Goal: Task Accomplishment & Management: Complete application form

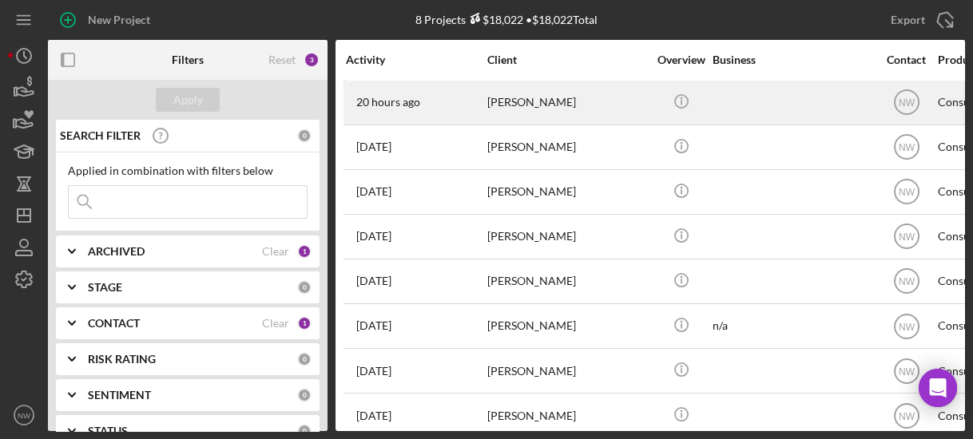
click at [530, 101] on div "[PERSON_NAME]" at bounding box center [567, 102] width 160 height 42
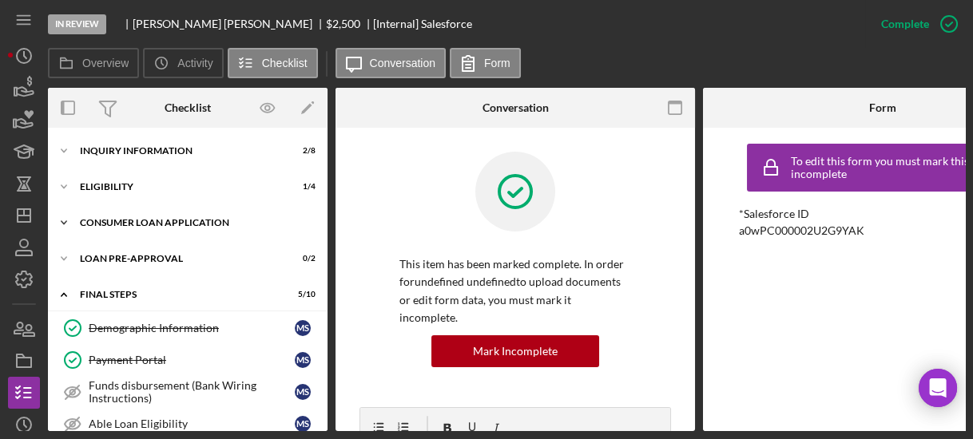
scroll to position [238, 0]
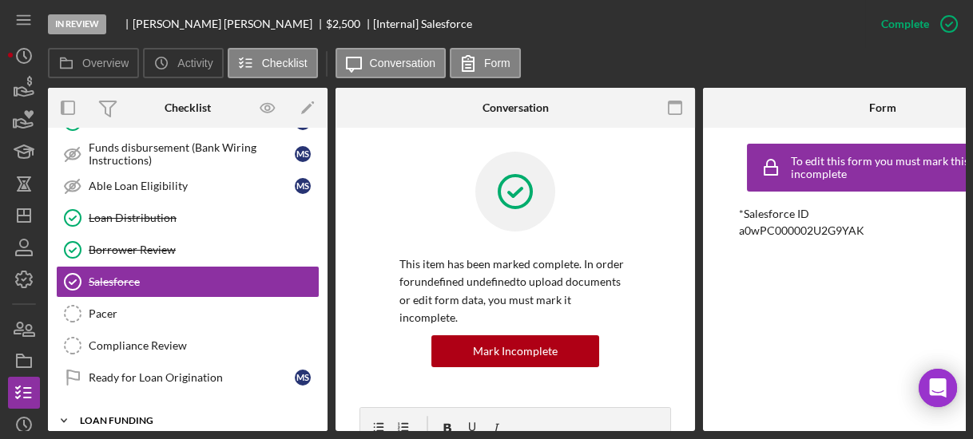
click at [63, 413] on icon "Icon/Expander" at bounding box center [64, 421] width 32 height 32
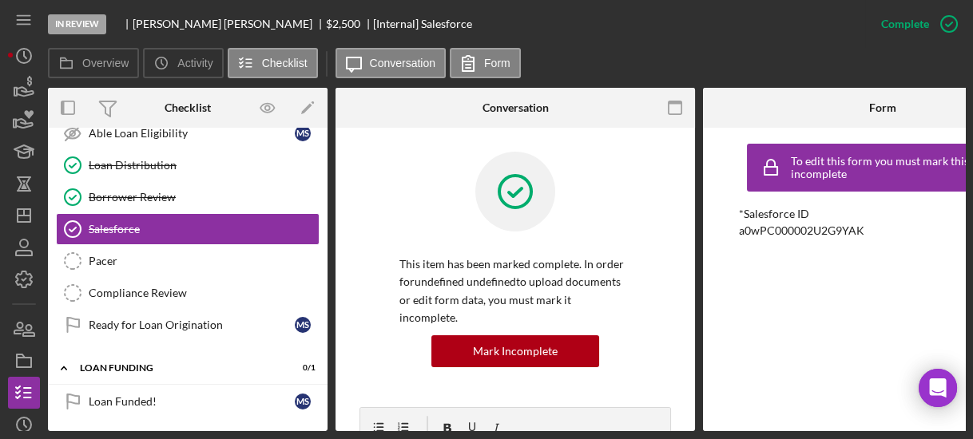
click at [322, 261] on div "Demographic Information Demographic Information M S Payment Portal Payment Port…" at bounding box center [188, 186] width 280 height 328
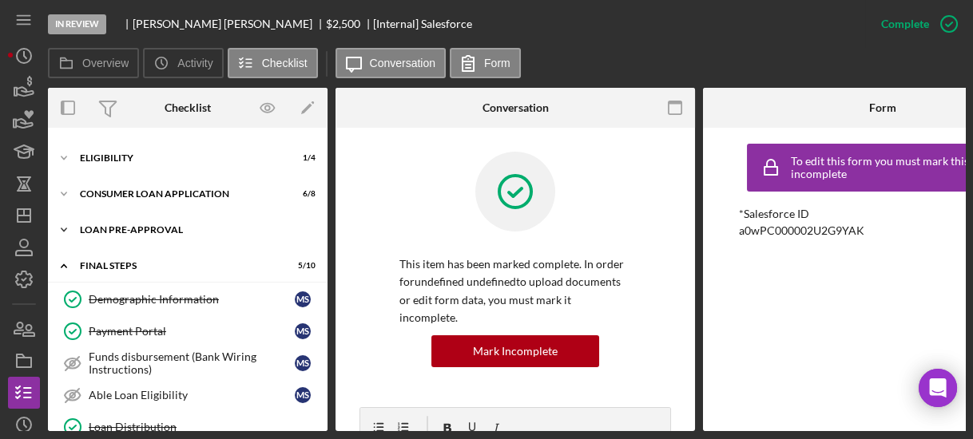
click at [66, 226] on icon "Icon/Expander" at bounding box center [64, 230] width 32 height 32
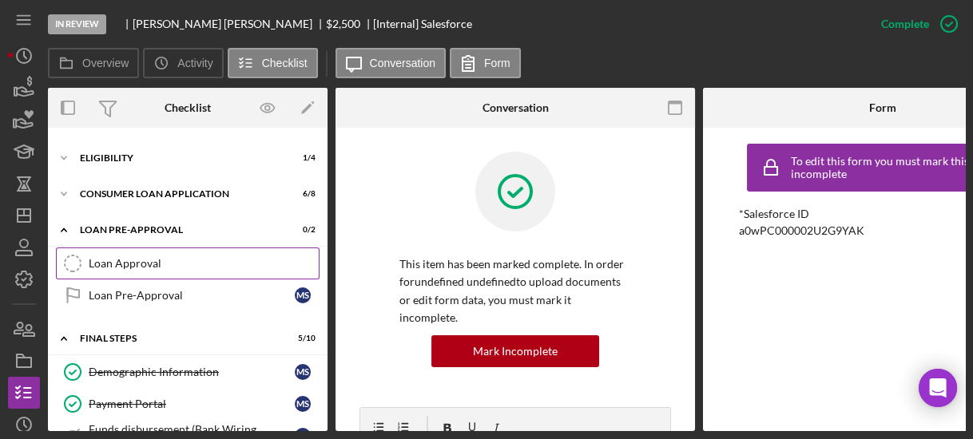
click at [117, 257] on div "Loan Approval" at bounding box center [204, 263] width 230 height 13
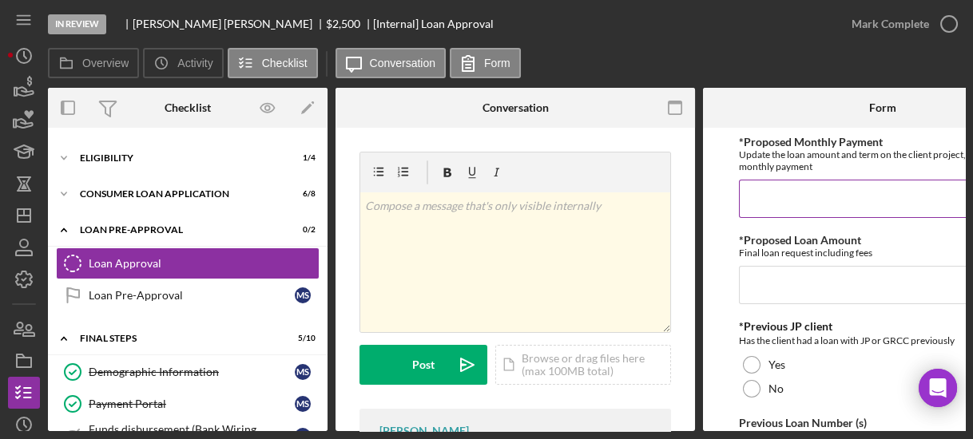
click at [753, 205] on input "*Proposed Monthly Payment" at bounding box center [883, 199] width 288 height 38
type input "$80.00"
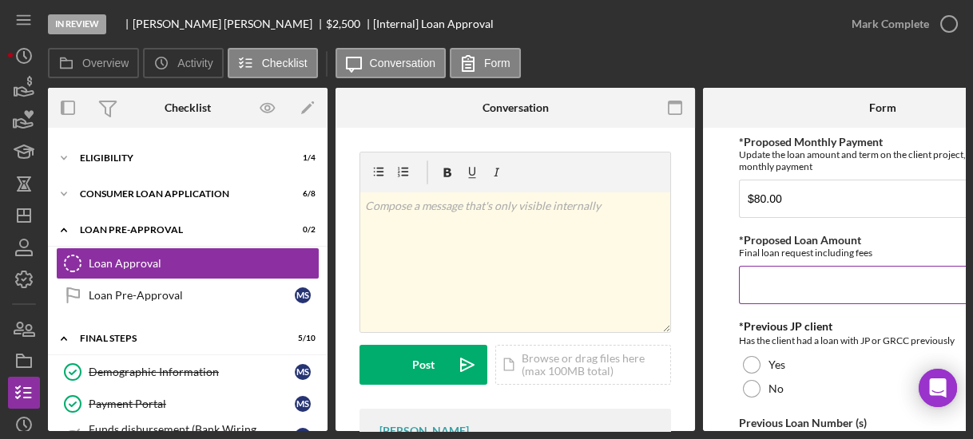
click at [777, 302] on input "*Proposed Loan Amount" at bounding box center [883, 285] width 288 height 38
type input "$2,300.00"
click at [709, 335] on form "*Proposed Monthly Payment Update the loan amount and term on the client project…" at bounding box center [882, 280] width 359 height 304
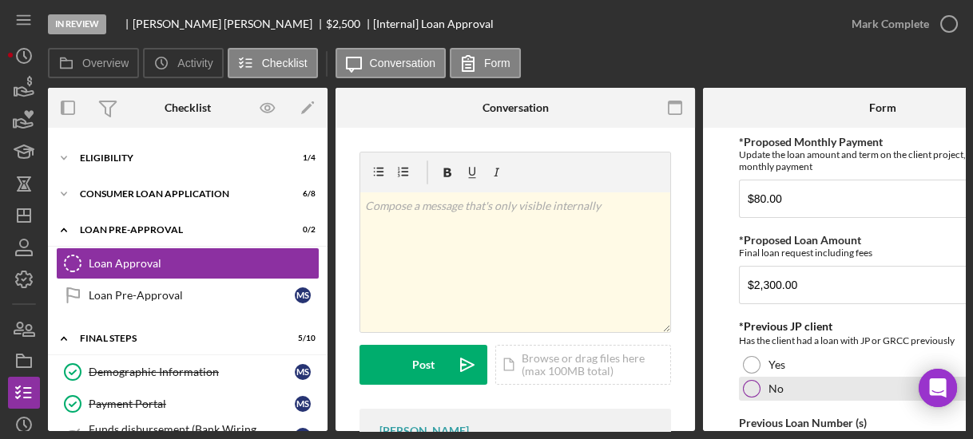
click at [748, 384] on div at bounding box center [752, 389] width 18 height 18
click at [725, 355] on form "*Proposed Monthly Payment Update the loan amount and term on the client project…" at bounding box center [882, 280] width 359 height 304
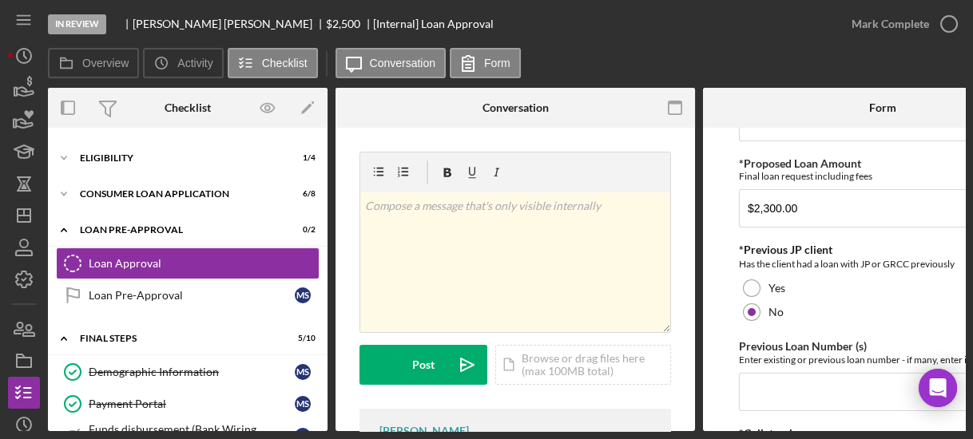
scroll to position [102, 0]
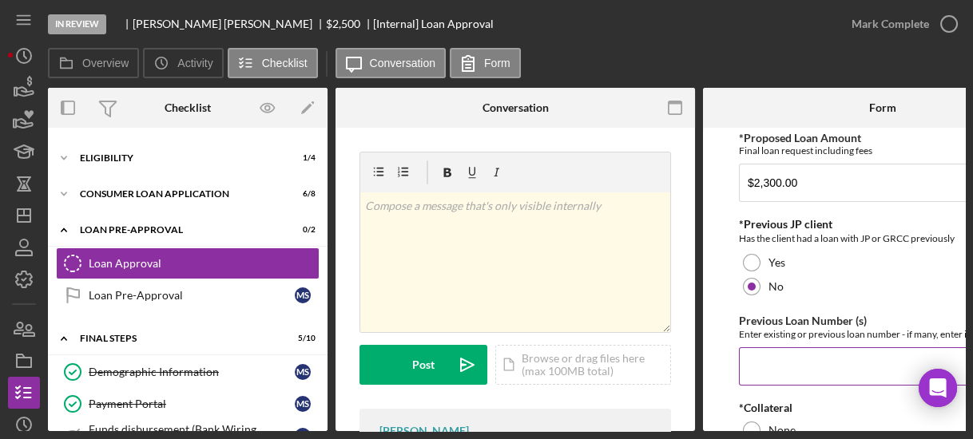
click at [771, 373] on input "Previous Loan Number (s)" at bounding box center [883, 367] width 288 height 38
type input "n/a"
click at [711, 337] on form "*Proposed Monthly Payment Update the loan amount and term on the client project…" at bounding box center [882, 280] width 359 height 304
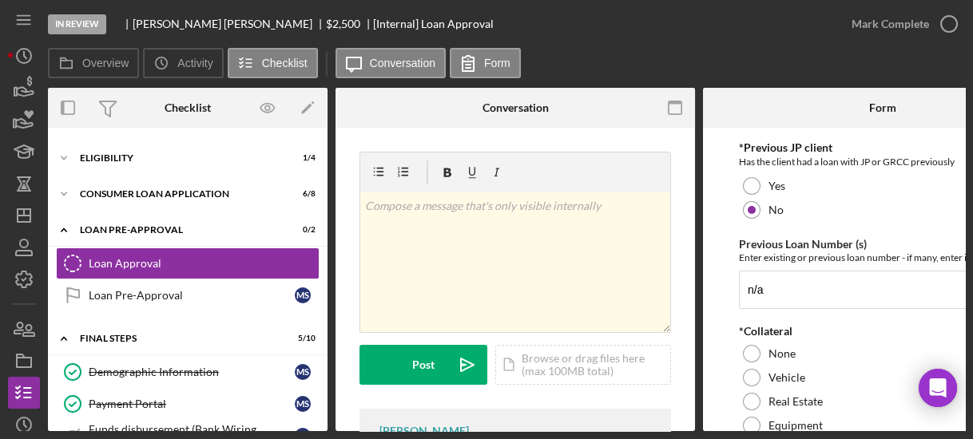
scroll to position [205, 0]
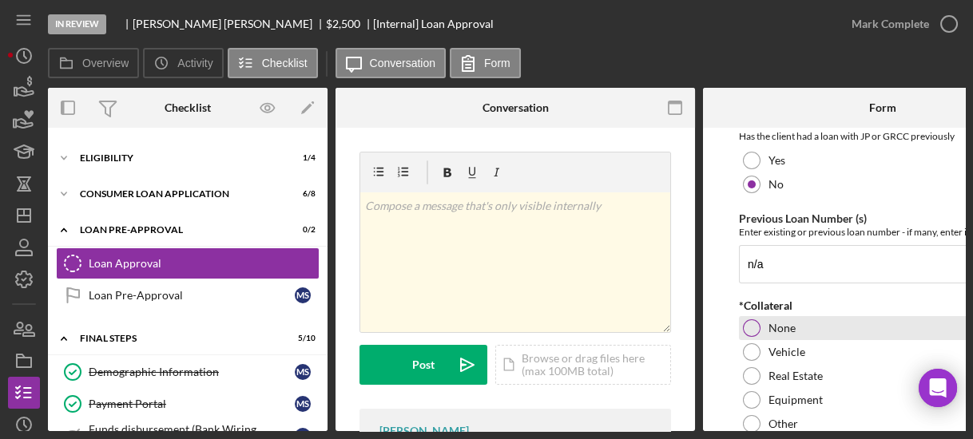
click at [747, 326] on div at bounding box center [752, 329] width 18 height 18
click at [722, 295] on form "*Proposed Monthly Payment Update the loan amount and term on the client project…" at bounding box center [882, 280] width 359 height 304
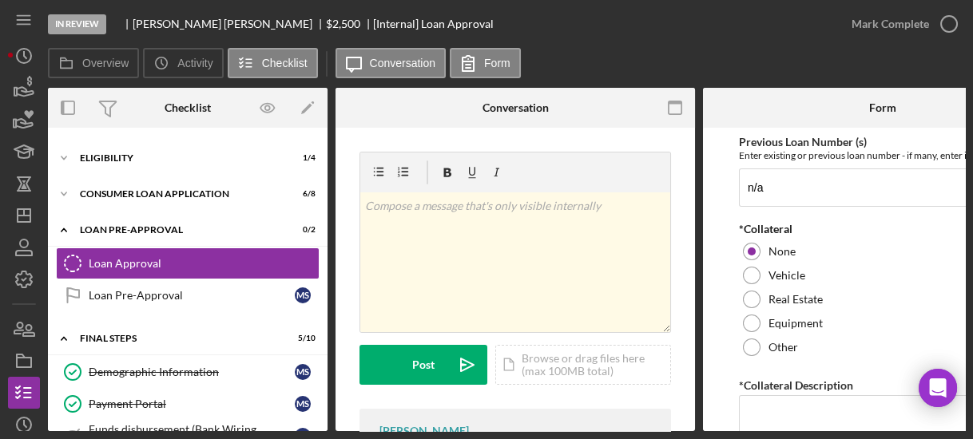
scroll to position [332, 0]
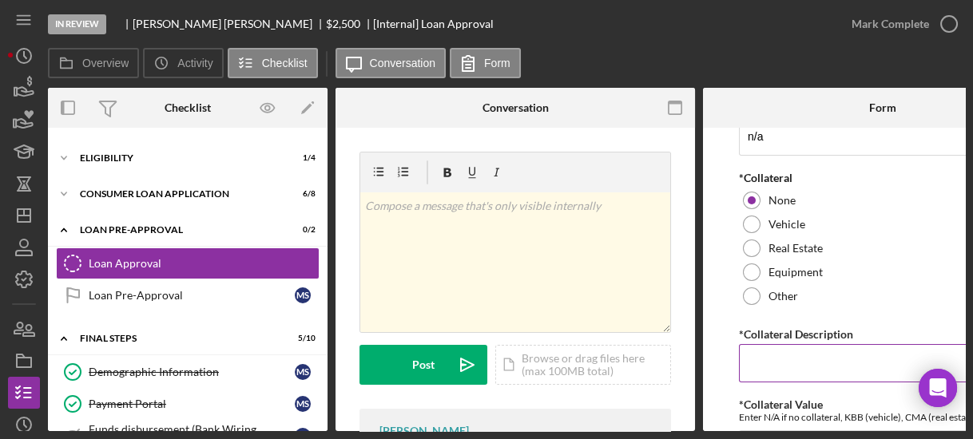
click at [775, 358] on input "*Collateral Description" at bounding box center [883, 363] width 288 height 38
type input "n/a"
click at [729, 373] on form "*Proposed Monthly Payment Update the loan amount and term on the client project…" at bounding box center [882, 280] width 359 height 304
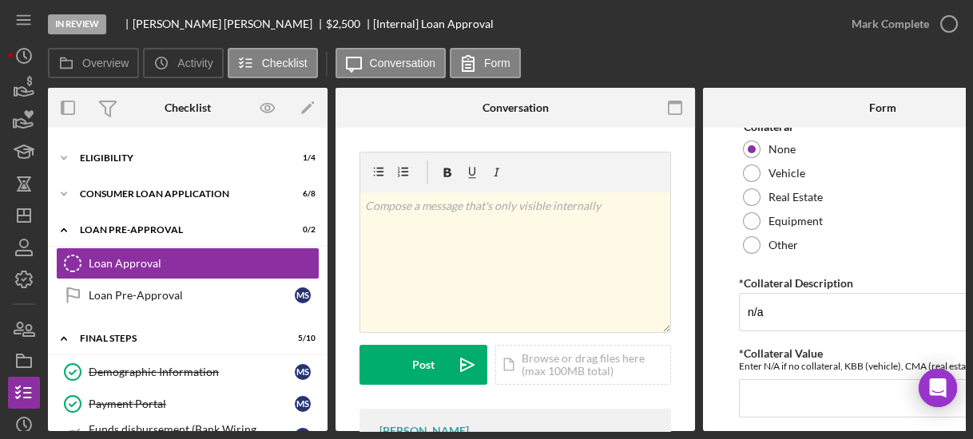
scroll to position [409, 0]
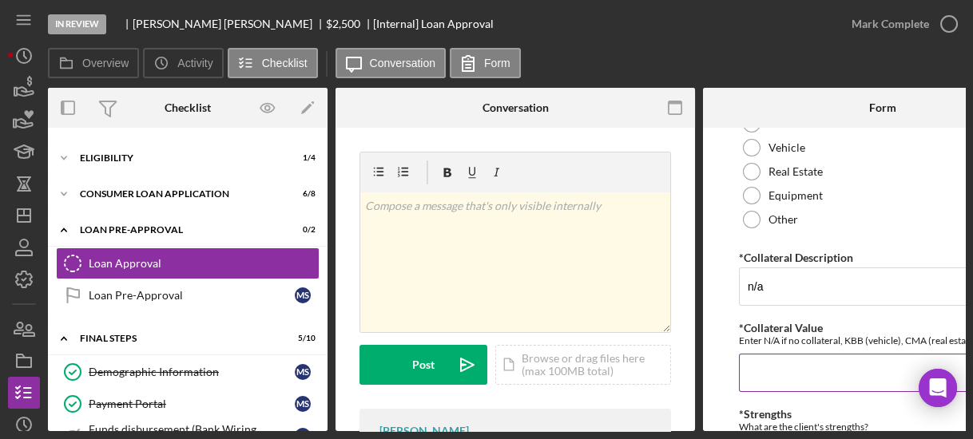
click at [767, 368] on input "*Collateral Value" at bounding box center [883, 373] width 288 height 38
type input "n/a"
click at [713, 339] on form "*Proposed Monthly Payment Update the loan amount and term on the client project…" at bounding box center [882, 280] width 359 height 304
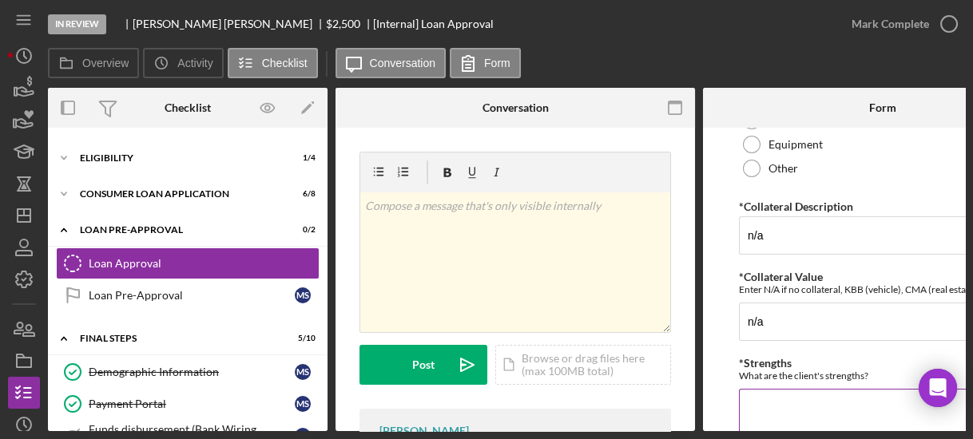
scroll to position [486, 0]
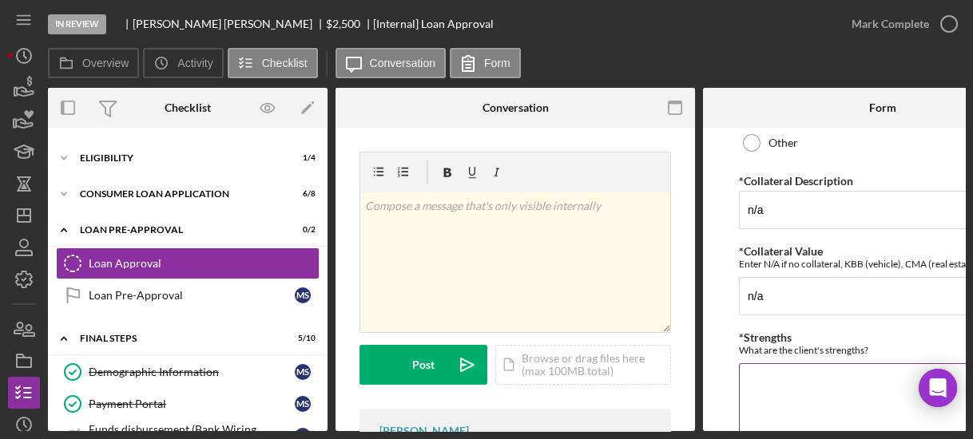
click at [773, 364] on textarea "*Strengths" at bounding box center [883, 401] width 288 height 77
type textarea "credit score"
click at [729, 366] on form "*Proposed Monthly Payment Update the loan amount and term on the client project…" at bounding box center [882, 280] width 359 height 304
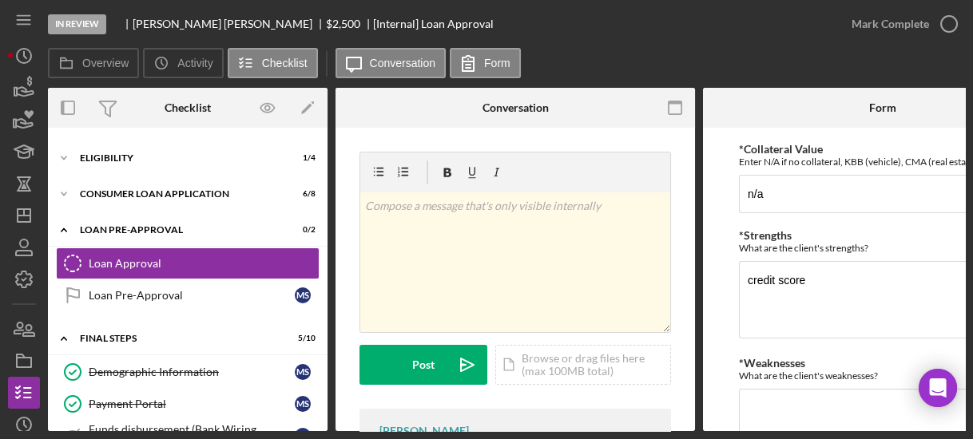
scroll to position [614, 0]
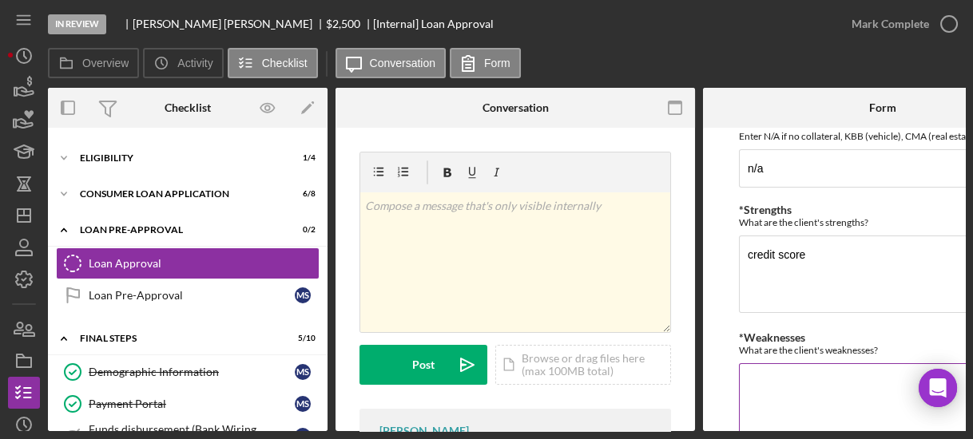
click at [766, 373] on textarea "*Weaknesses" at bounding box center [883, 401] width 288 height 77
type textarea "new client"
click at [718, 356] on form "*Proposed Monthly Payment Update the loan amount and term on the client project…" at bounding box center [882, 280] width 359 height 304
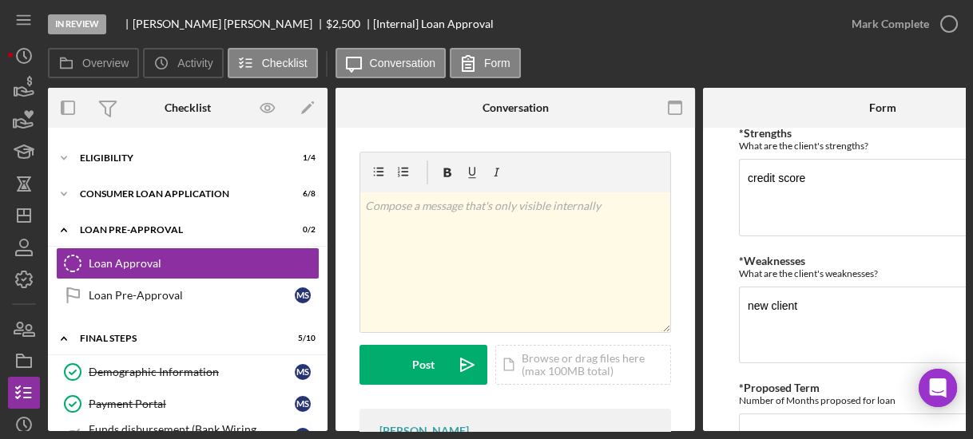
scroll to position [741, 0]
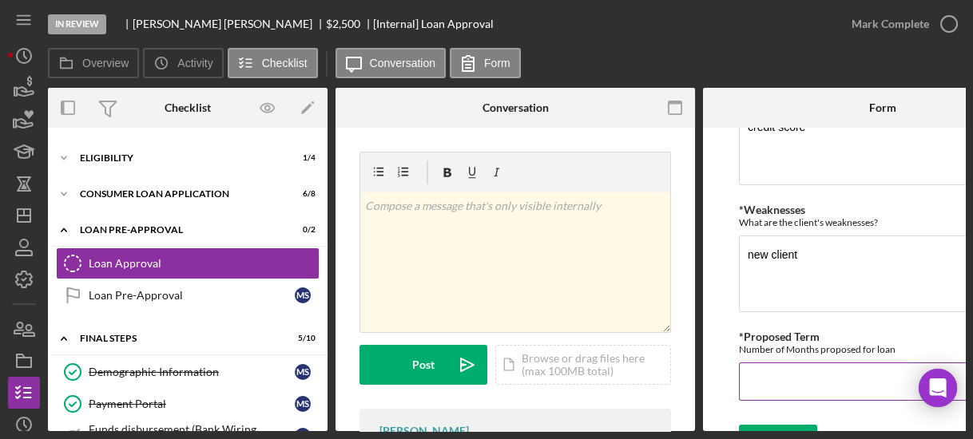
click at [758, 370] on input "*Proposed Term" at bounding box center [883, 382] width 288 height 38
type input "36"
click at [769, 421] on icon "submit" at bounding box center [759, 441] width 40 height 40
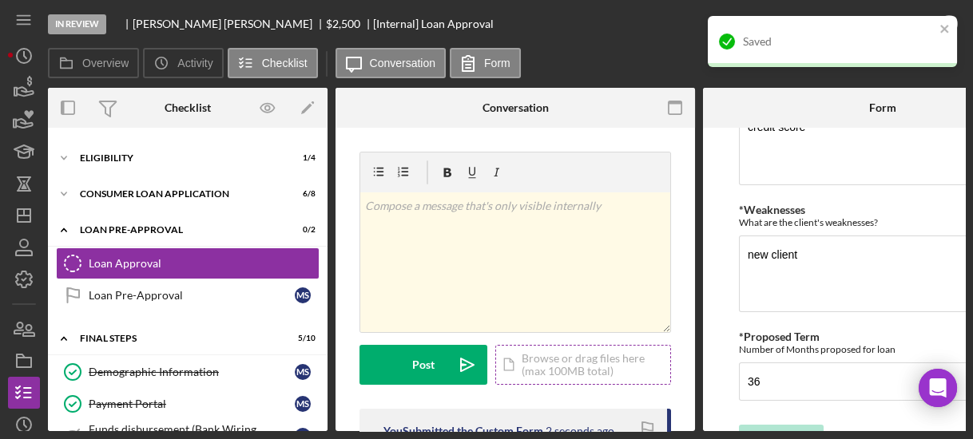
click at [583, 352] on div "Icon/Document Browse or drag files here (max 100MB total) Tap to choose files o…" at bounding box center [583, 365] width 176 height 40
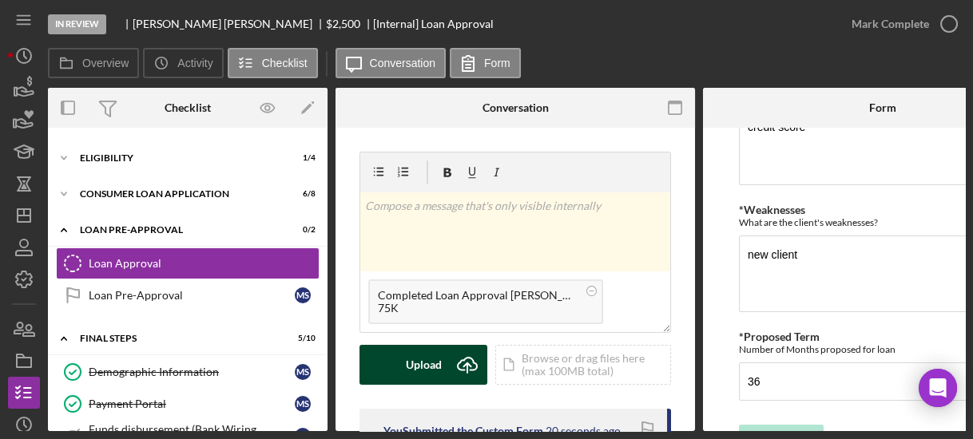
click at [427, 346] on div "Upload" at bounding box center [424, 365] width 36 height 40
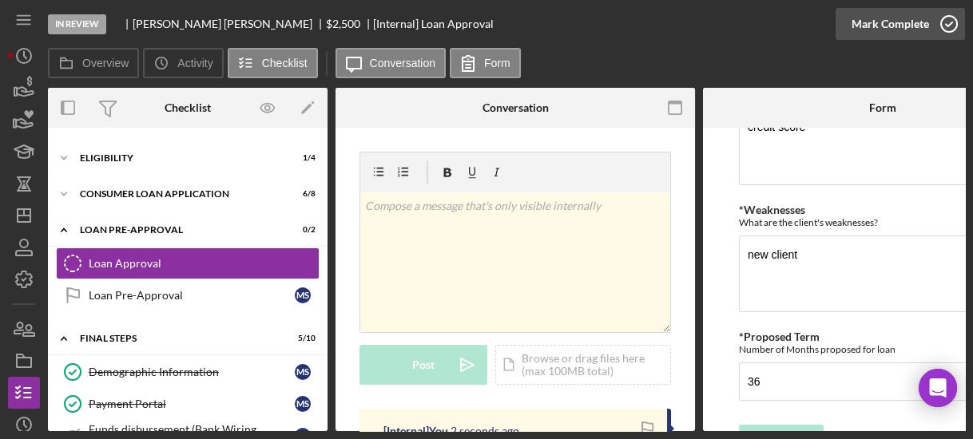
click at [947, 23] on icon "button" at bounding box center [949, 24] width 40 height 40
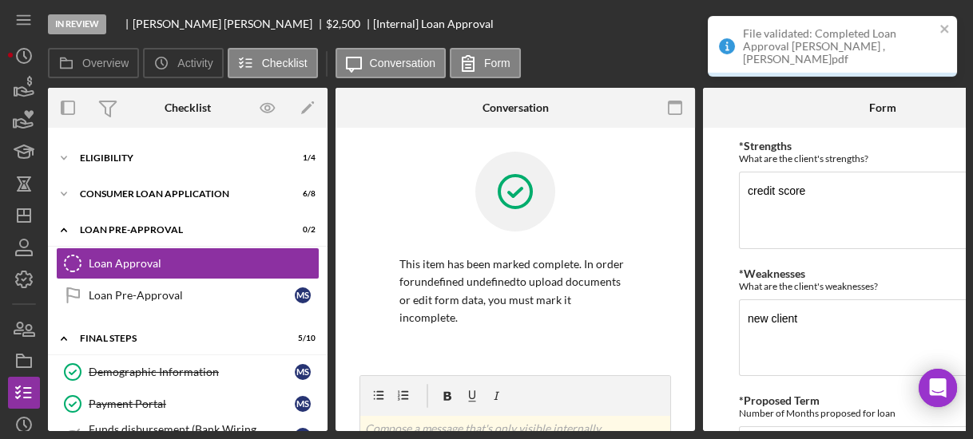
scroll to position [805, 0]
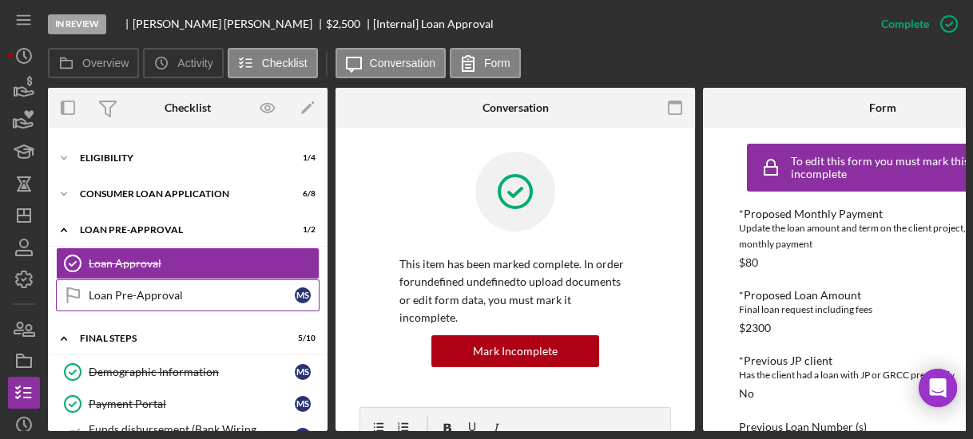
click at [165, 297] on div "Loan Pre-Approval" at bounding box center [192, 295] width 206 height 13
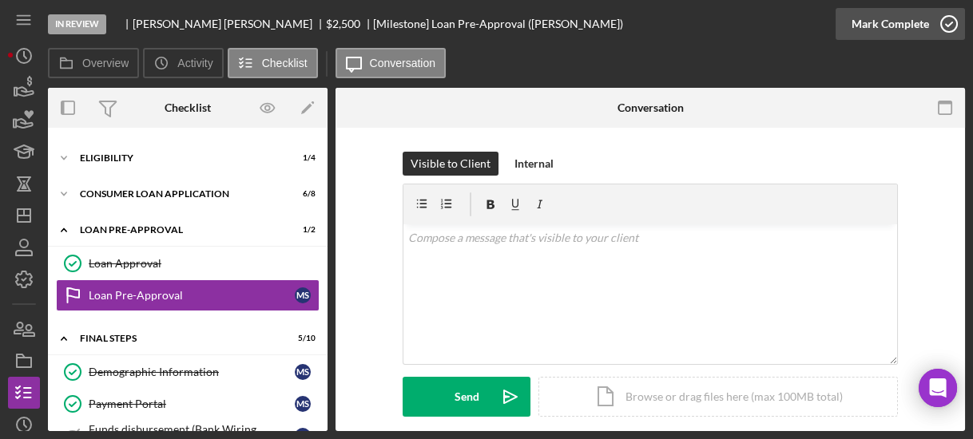
click at [941, 23] on icon "button" at bounding box center [949, 24] width 40 height 40
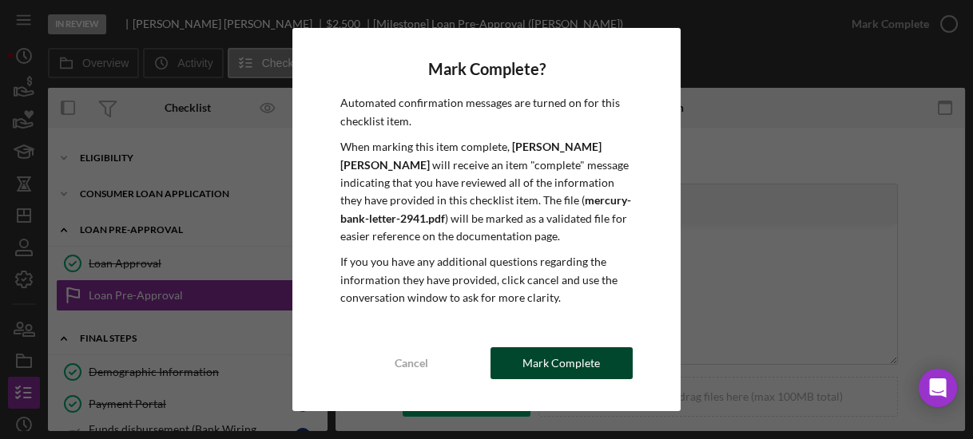
click at [529, 371] on div "Mark Complete" at bounding box center [560, 364] width 77 height 32
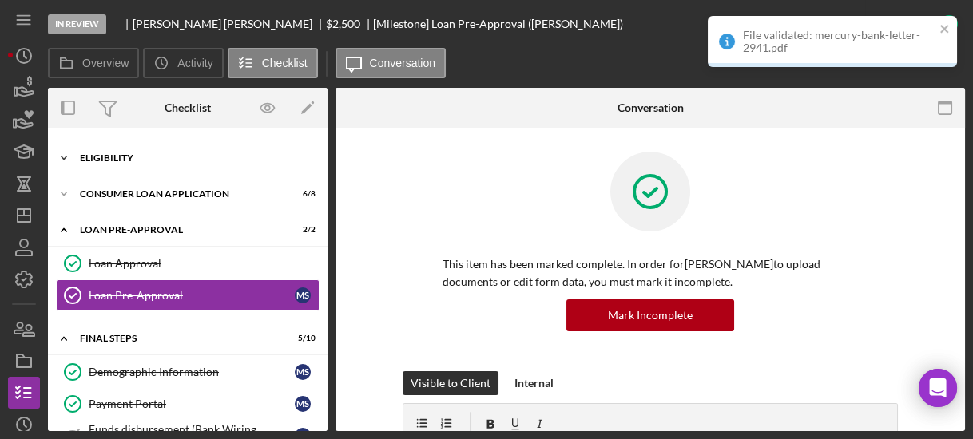
click at [65, 153] on icon "Icon/Expander" at bounding box center [64, 158] width 32 height 32
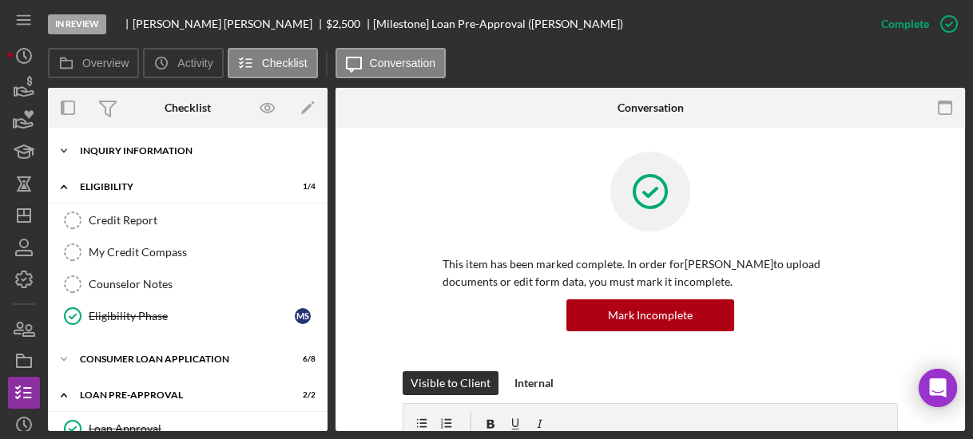
click at [70, 152] on icon "Icon/Expander" at bounding box center [64, 151] width 32 height 32
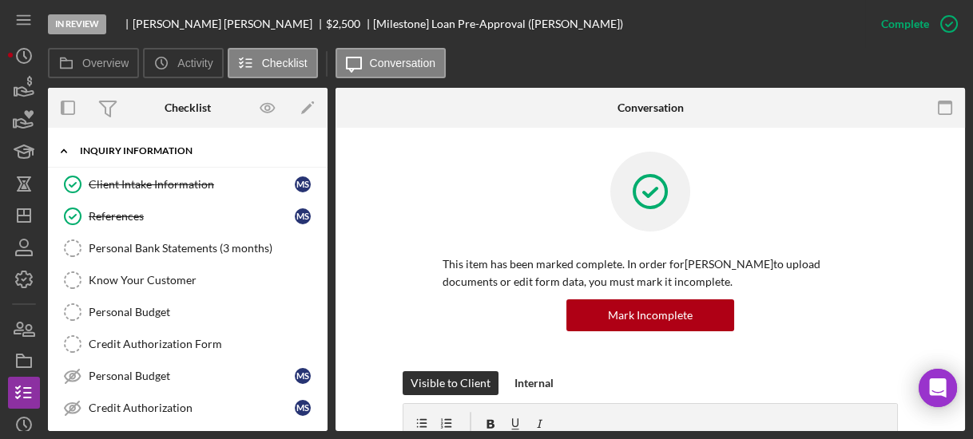
click at [63, 148] on icon "Icon/Expander" at bounding box center [64, 151] width 32 height 32
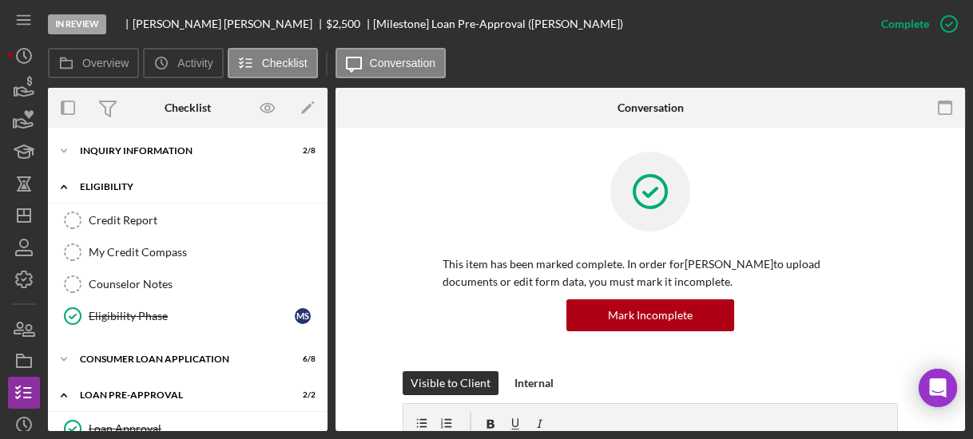
click at [63, 182] on icon "Icon/Expander" at bounding box center [64, 187] width 32 height 32
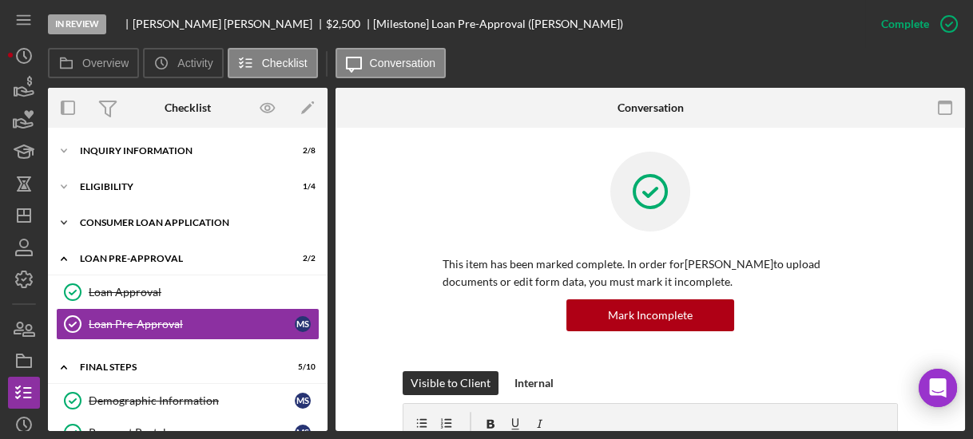
click at [68, 217] on icon "Icon/Expander" at bounding box center [64, 223] width 32 height 32
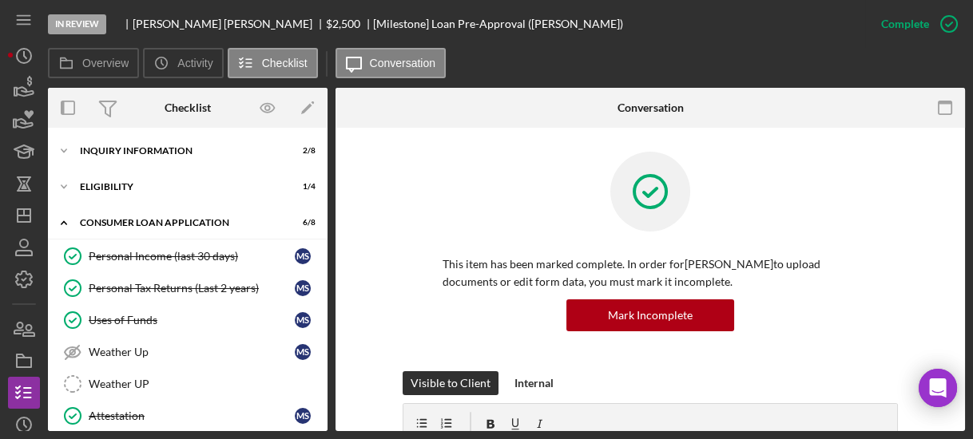
scroll to position [265, 0]
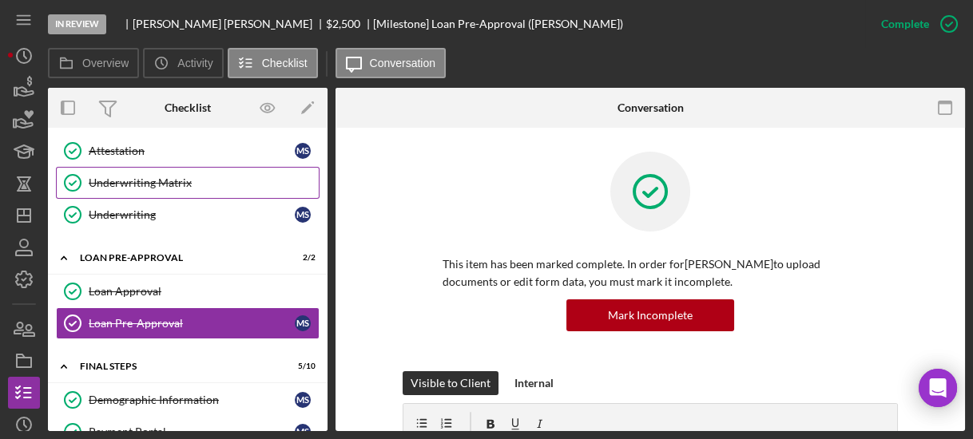
click at [158, 181] on div "Underwriting Matrix" at bounding box center [204, 183] width 230 height 13
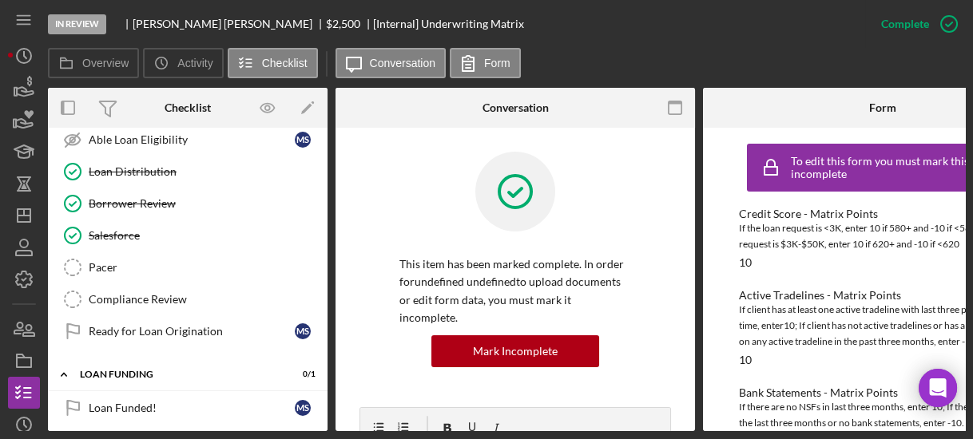
scroll to position [359, 0]
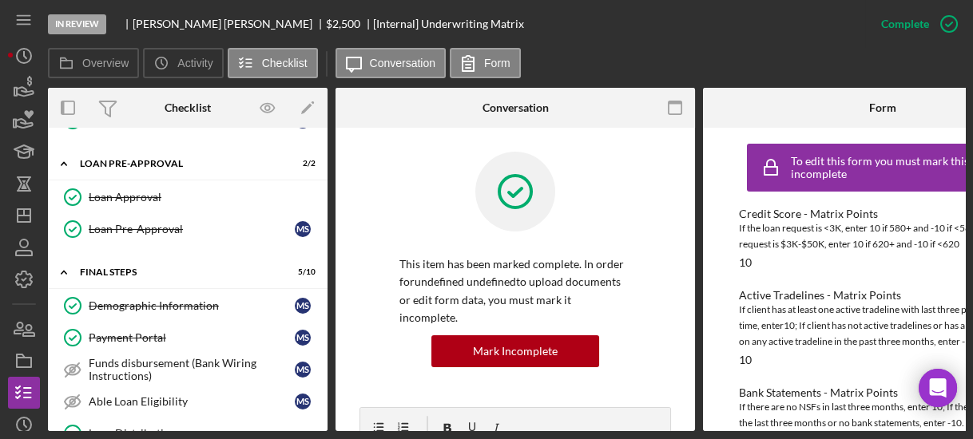
click at [320, 211] on div "Loan Approval Loan Approval Loan Pre-Approval Loan Pre-Approval M S" at bounding box center [188, 217] width 280 height 72
click at [241, 300] on div "Demographic Information" at bounding box center [192, 306] width 206 height 13
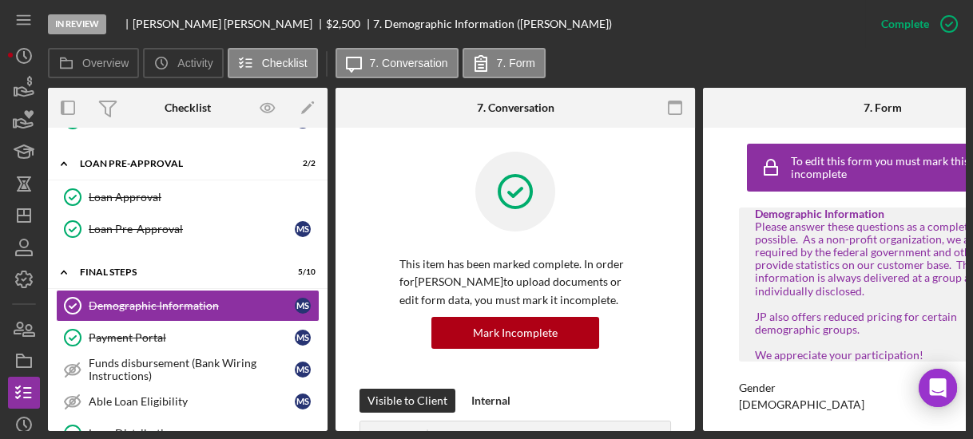
click at [453, 228] on div at bounding box center [515, 204] width 232 height 104
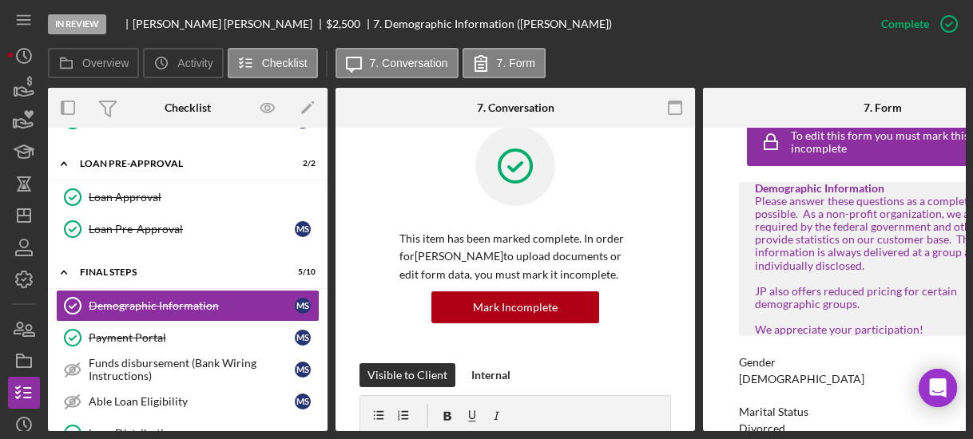
click at [718, 277] on div "To edit this form you must mark this item incomplete Demographic Information Pl…" at bounding box center [882, 280] width 359 height 304
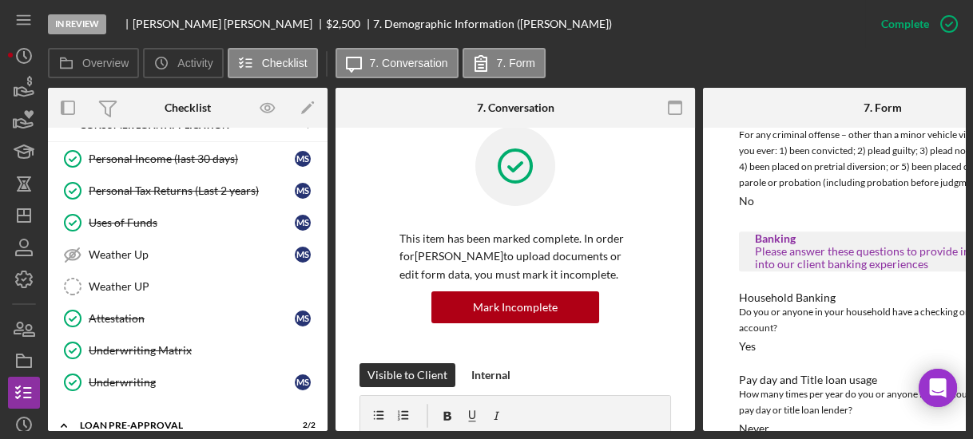
scroll to position [0, 0]
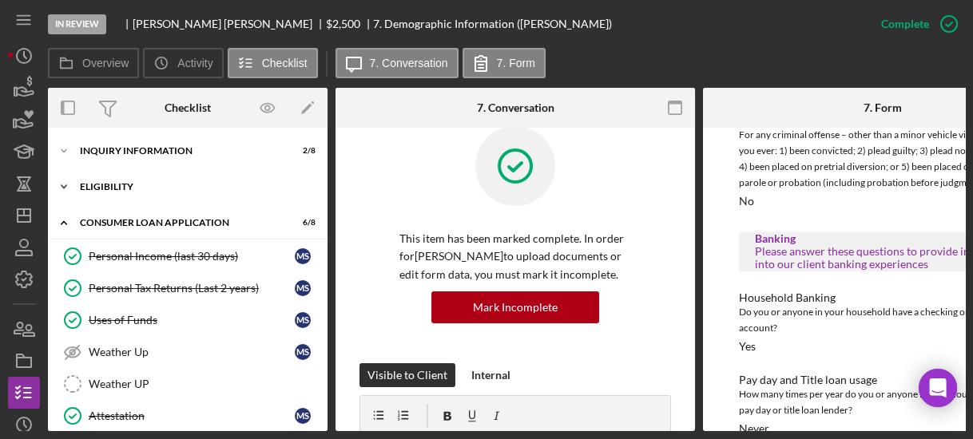
click at [64, 179] on icon "Icon/Expander" at bounding box center [64, 187] width 32 height 32
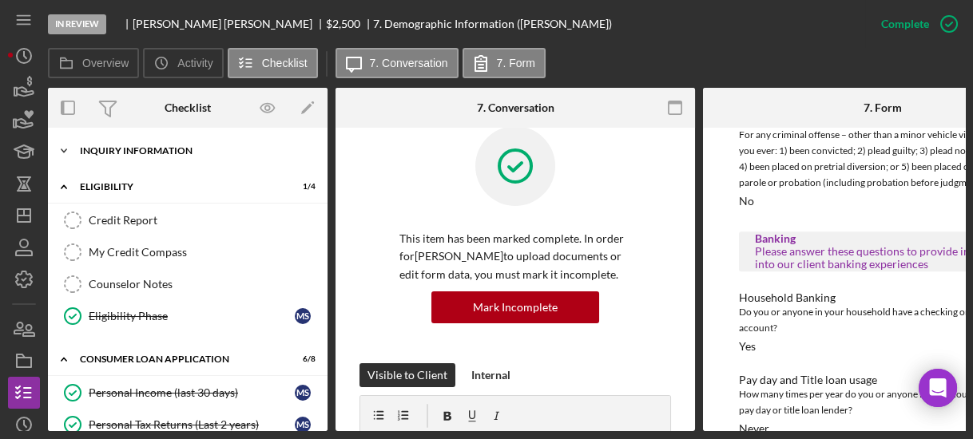
click at [64, 151] on polyline at bounding box center [64, 150] width 5 height 3
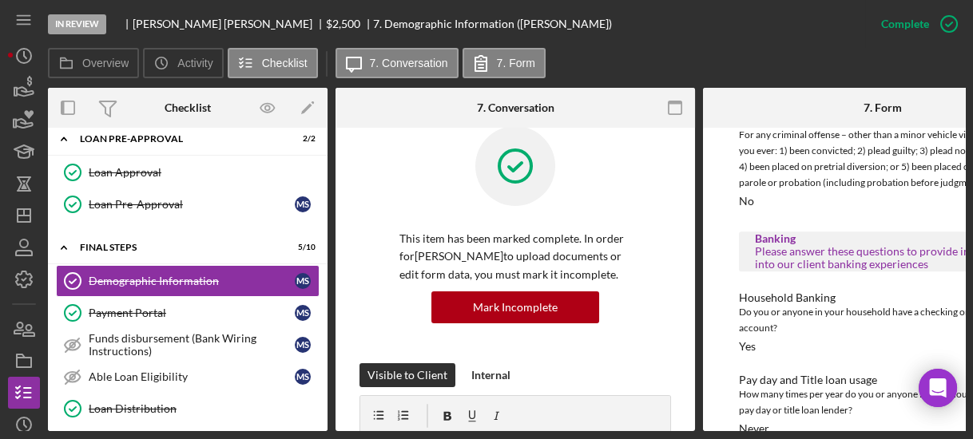
scroll to position [1015, 0]
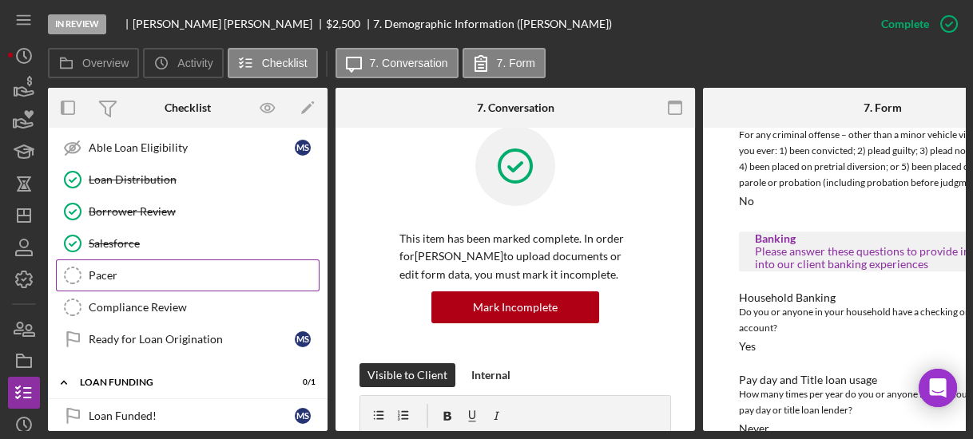
click at [289, 242] on div "Demographic Information Demographic Information M S Payment Portal Payment Port…" at bounding box center [188, 200] width 280 height 328
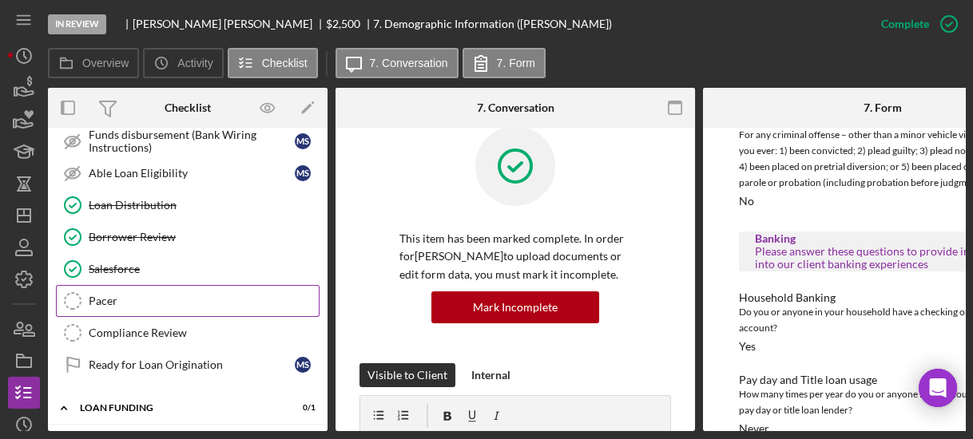
scroll to position [963, 0]
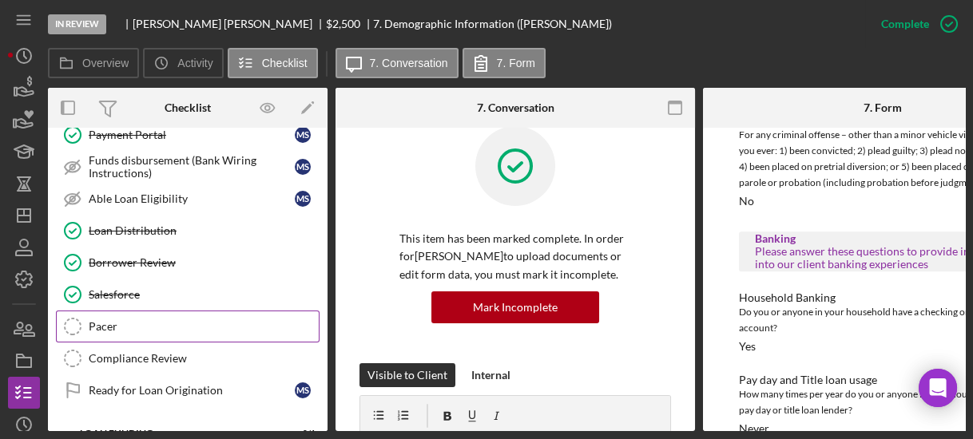
click at [289, 256] on div "Borrower Review" at bounding box center [204, 262] width 230 height 13
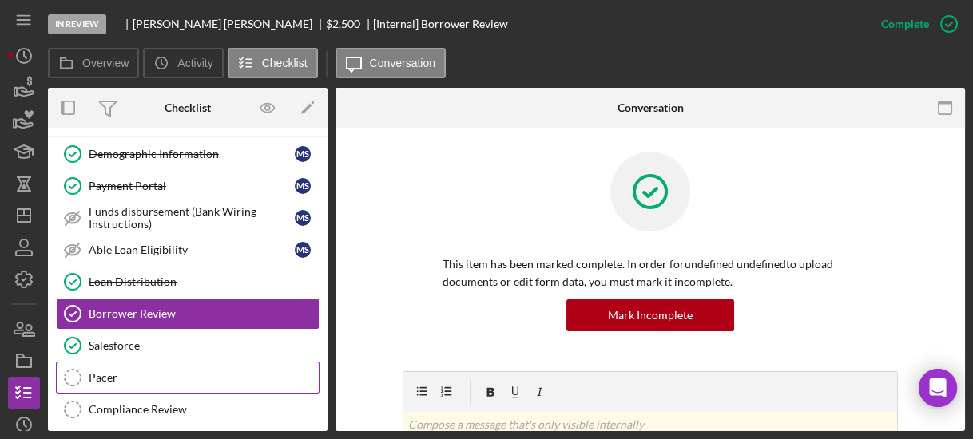
scroll to position [887, 0]
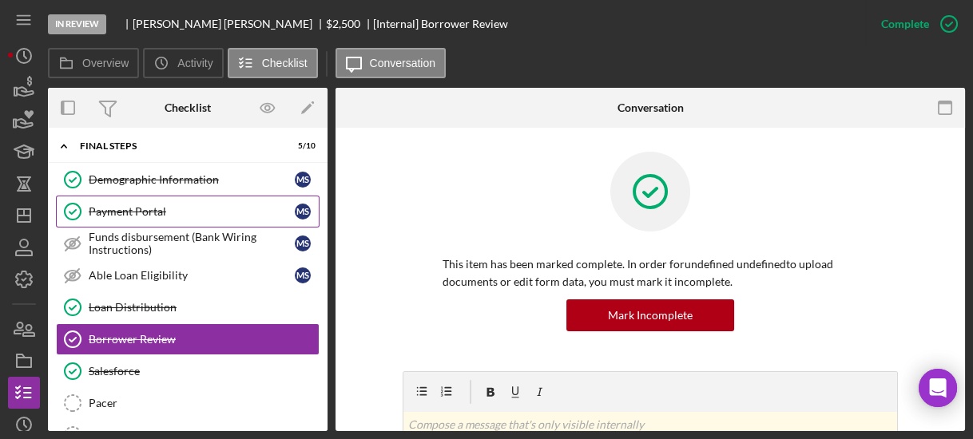
click at [201, 205] on div "Payment Portal" at bounding box center [192, 211] width 206 height 13
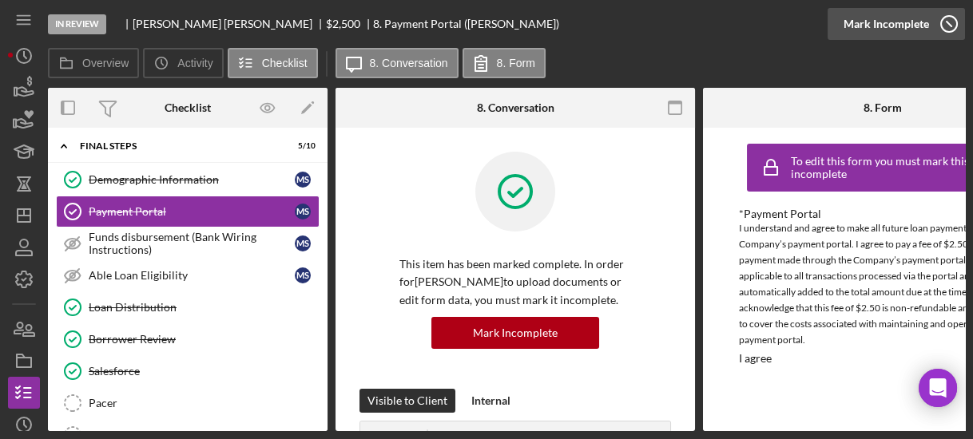
click at [944, 23] on icon "button" at bounding box center [949, 24] width 40 height 40
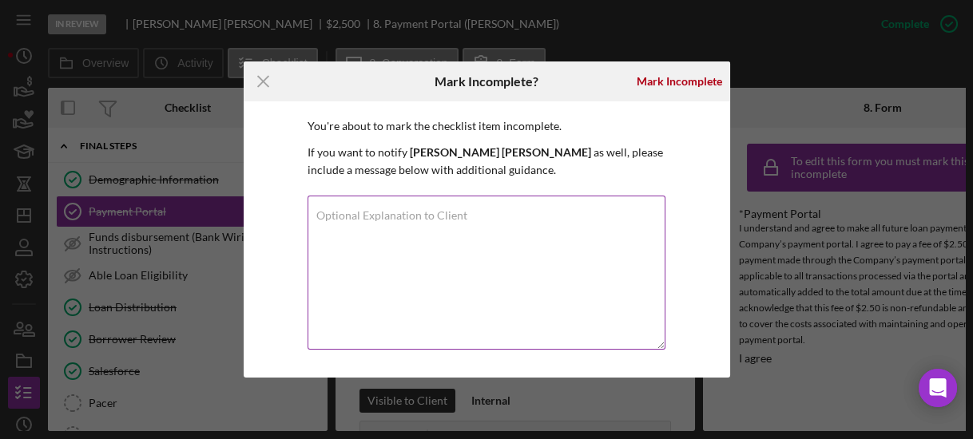
click at [363, 211] on label "Optional Explanation to Client" at bounding box center [391, 215] width 151 height 13
click at [363, 211] on textarea "Optional Explanation to Client" at bounding box center [487, 273] width 358 height 154
click at [662, 81] on div "Mark Incomplete" at bounding box center [679, 82] width 85 height 32
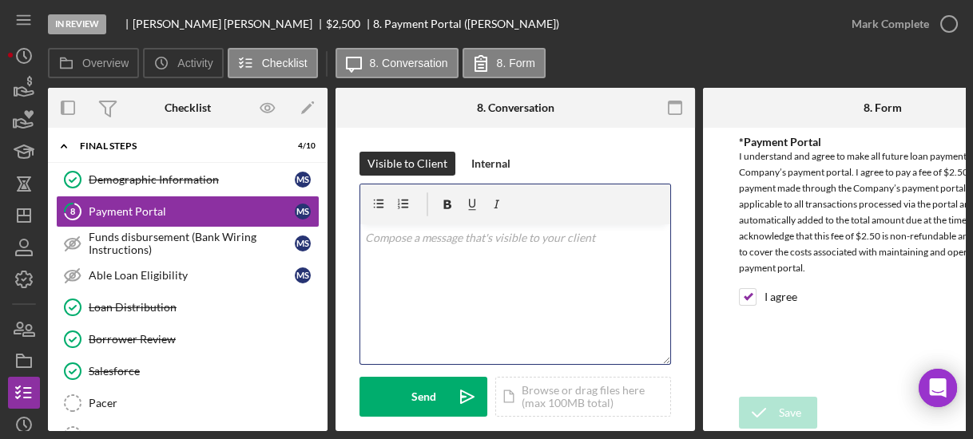
click at [473, 249] on div "v Color teal Color pink Remove color Add row above Add row below Add column bef…" at bounding box center [515, 294] width 310 height 140
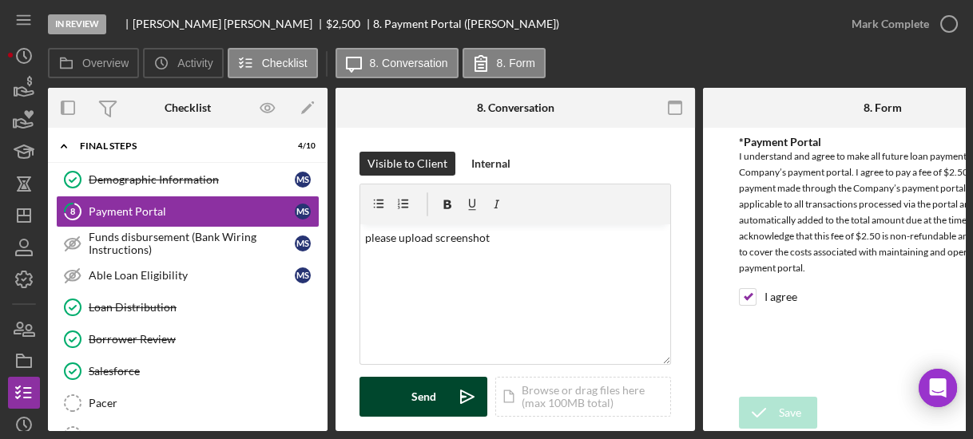
click at [431, 387] on div "Send" at bounding box center [423, 397] width 25 height 40
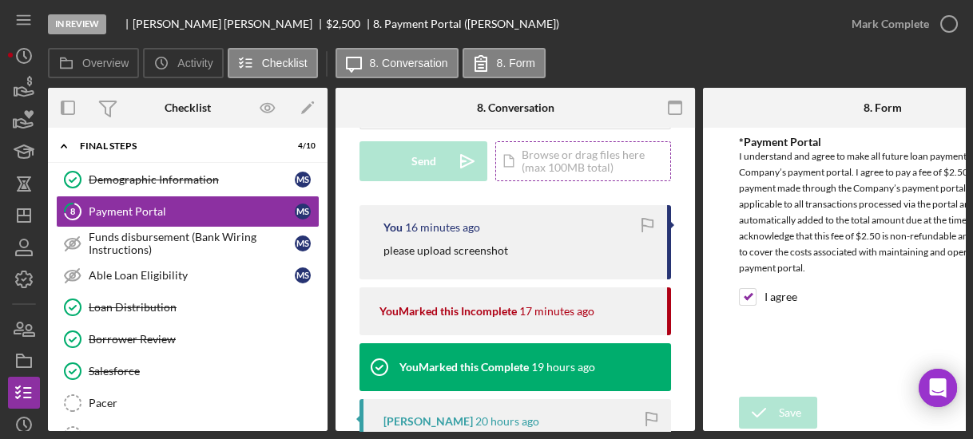
scroll to position [185, 0]
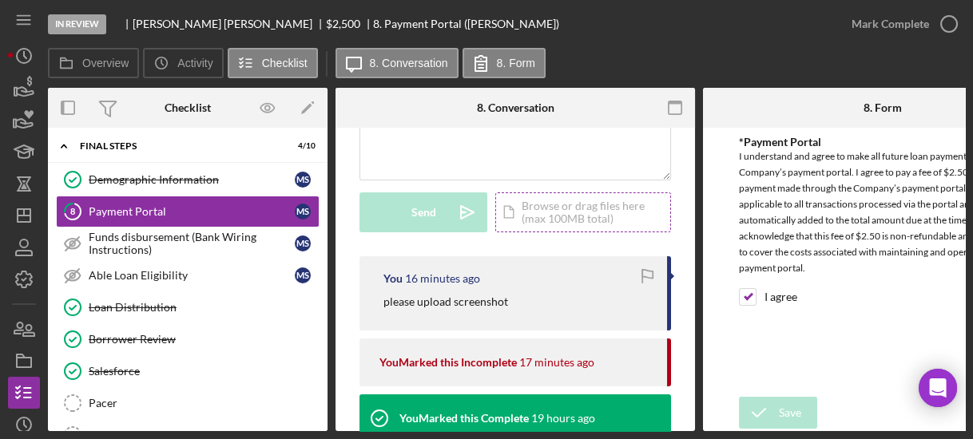
click at [534, 203] on div "Icon/Document Browse or drag files here (max 100MB total) Tap to choose files o…" at bounding box center [583, 213] width 176 height 40
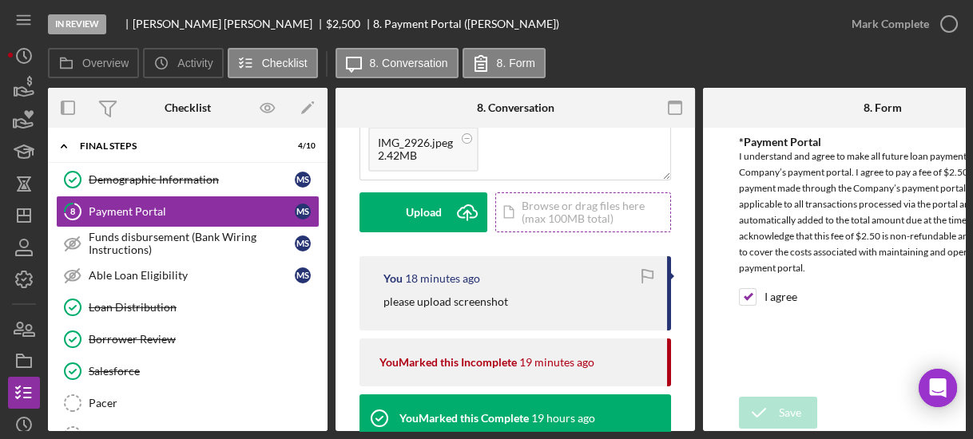
click at [518, 209] on div "Icon/Document Browse or drag files here (max 100MB total) Tap to choose files o…" at bounding box center [583, 213] width 176 height 40
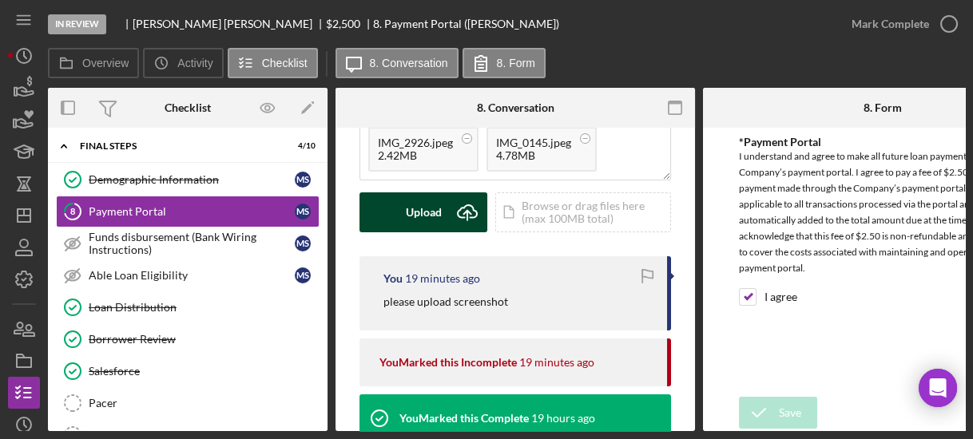
click at [428, 216] on div "Upload" at bounding box center [424, 213] width 36 height 40
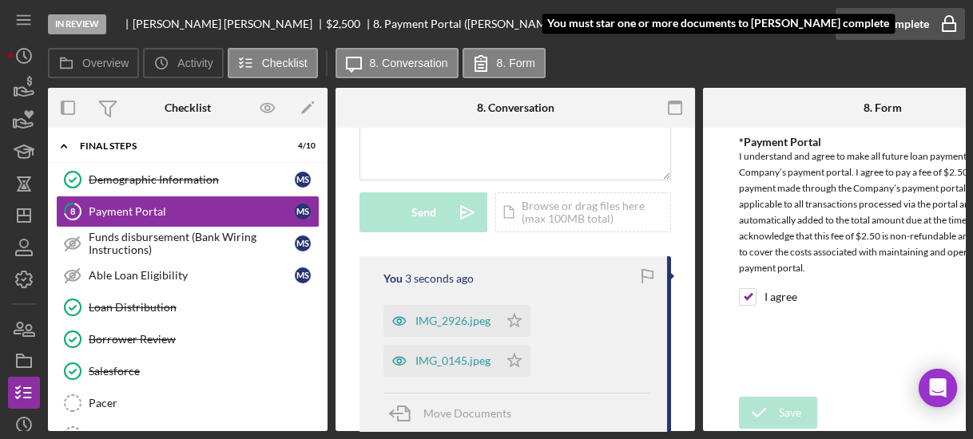
click at [947, 25] on icon "button" at bounding box center [949, 24] width 40 height 40
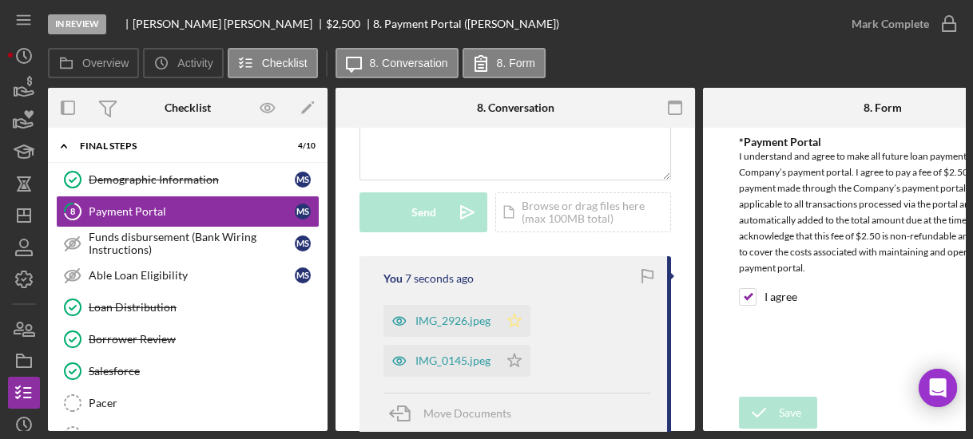
click at [506, 315] on icon "Icon/Star" at bounding box center [515, 321] width 32 height 32
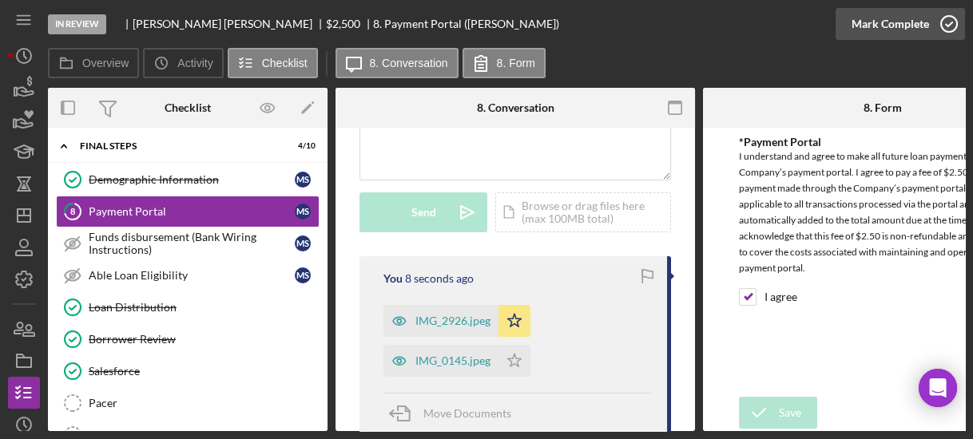
click at [951, 32] on icon "button" at bounding box center [949, 24] width 40 height 40
